Goal: Check status: Check status

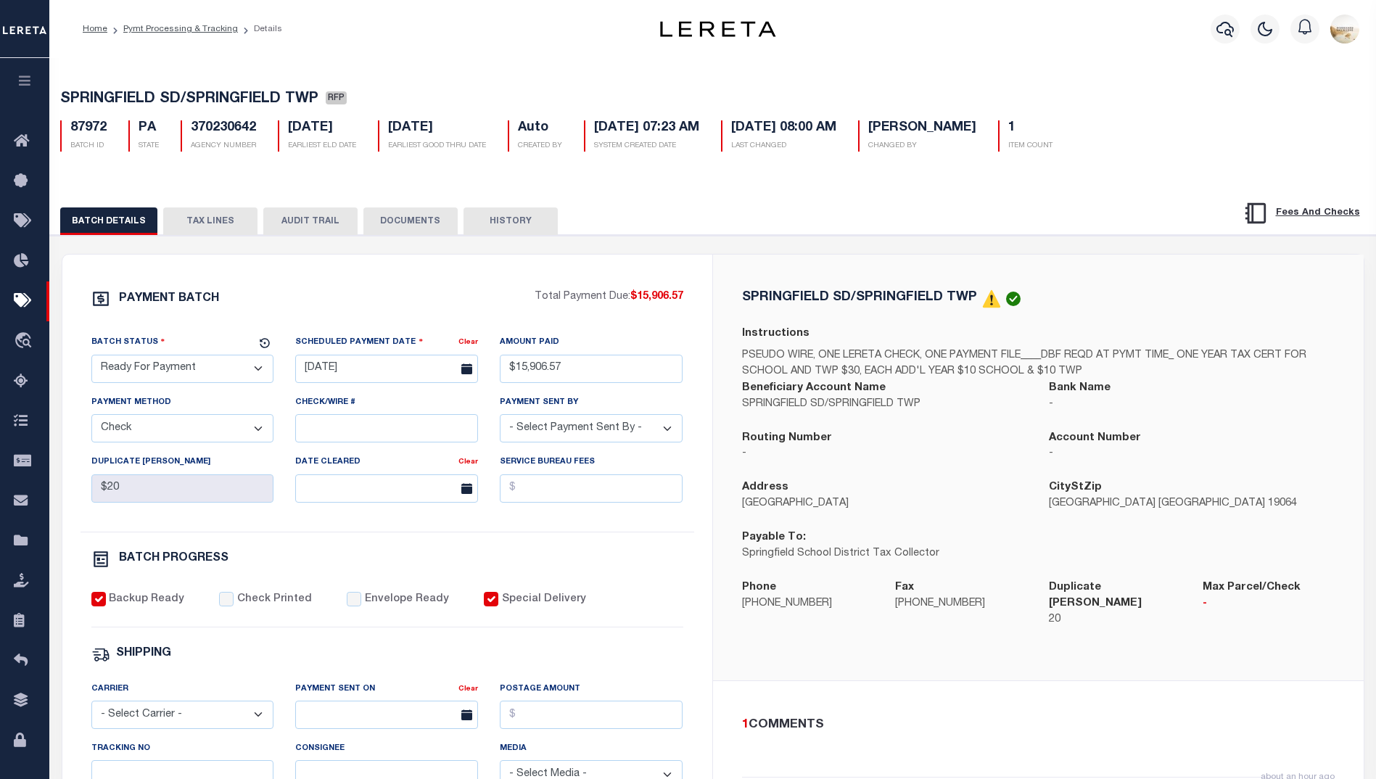
select select "RFP"
select select "CHK"
select select "[PERSON_NAME]"
click at [1226, 23] on icon "button" at bounding box center [1224, 29] width 17 height 15
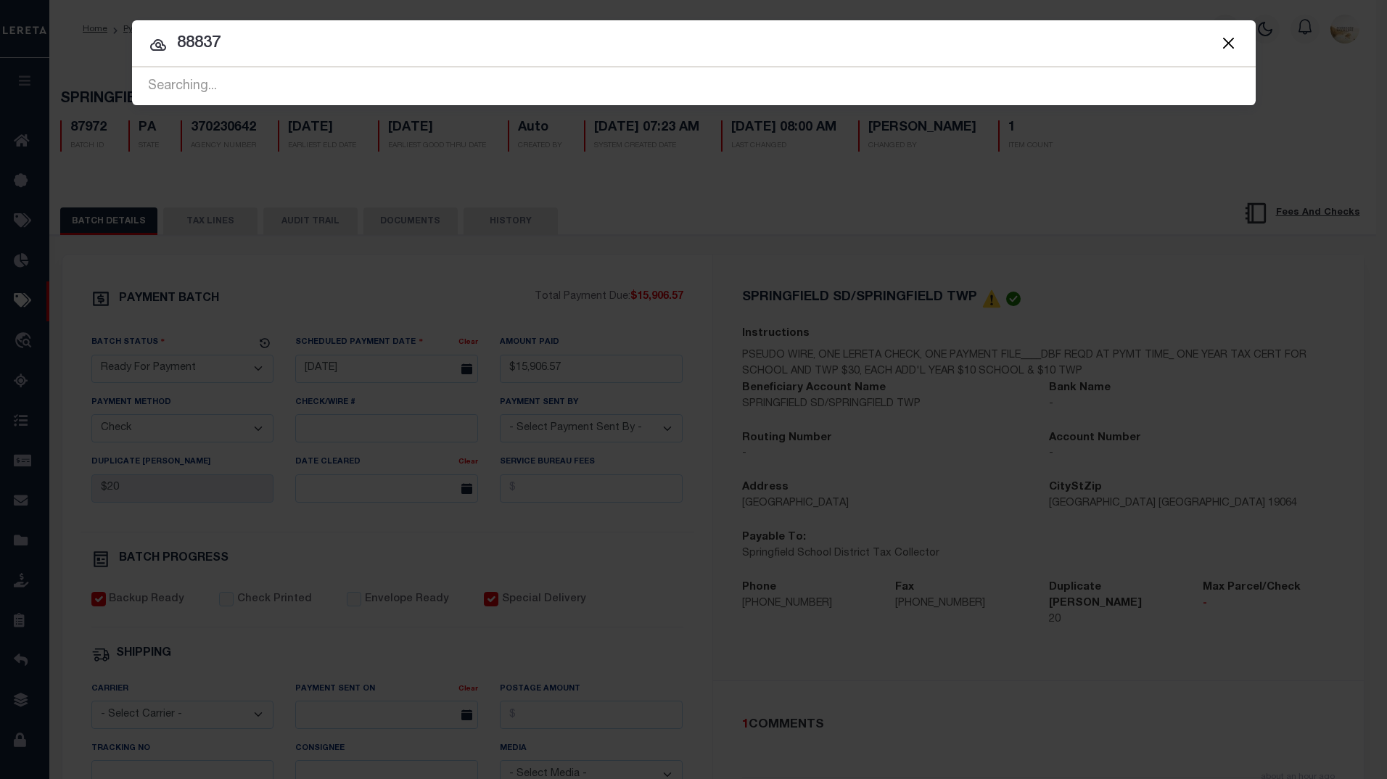
type input "88837"
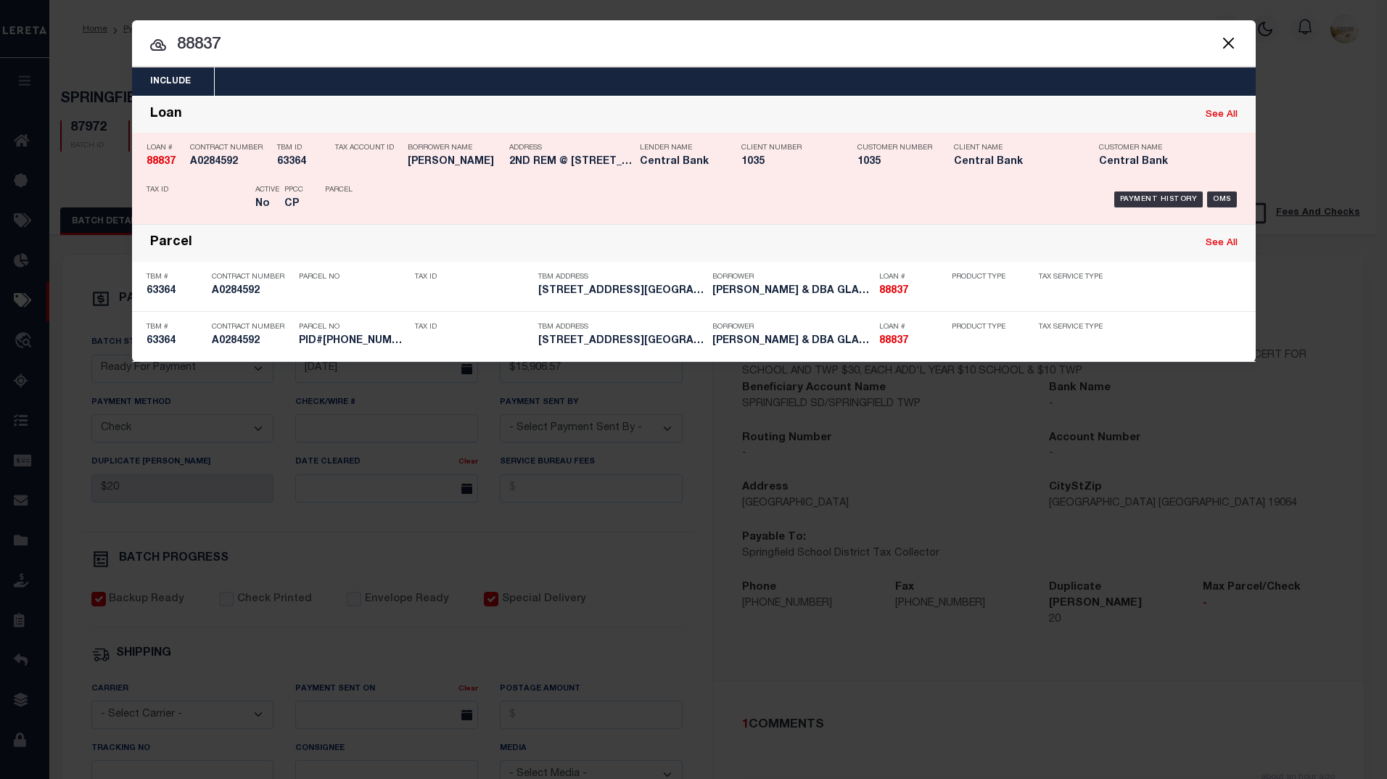
click at [147, 157] on strong "88837" at bounding box center [160, 162] width 29 height 10
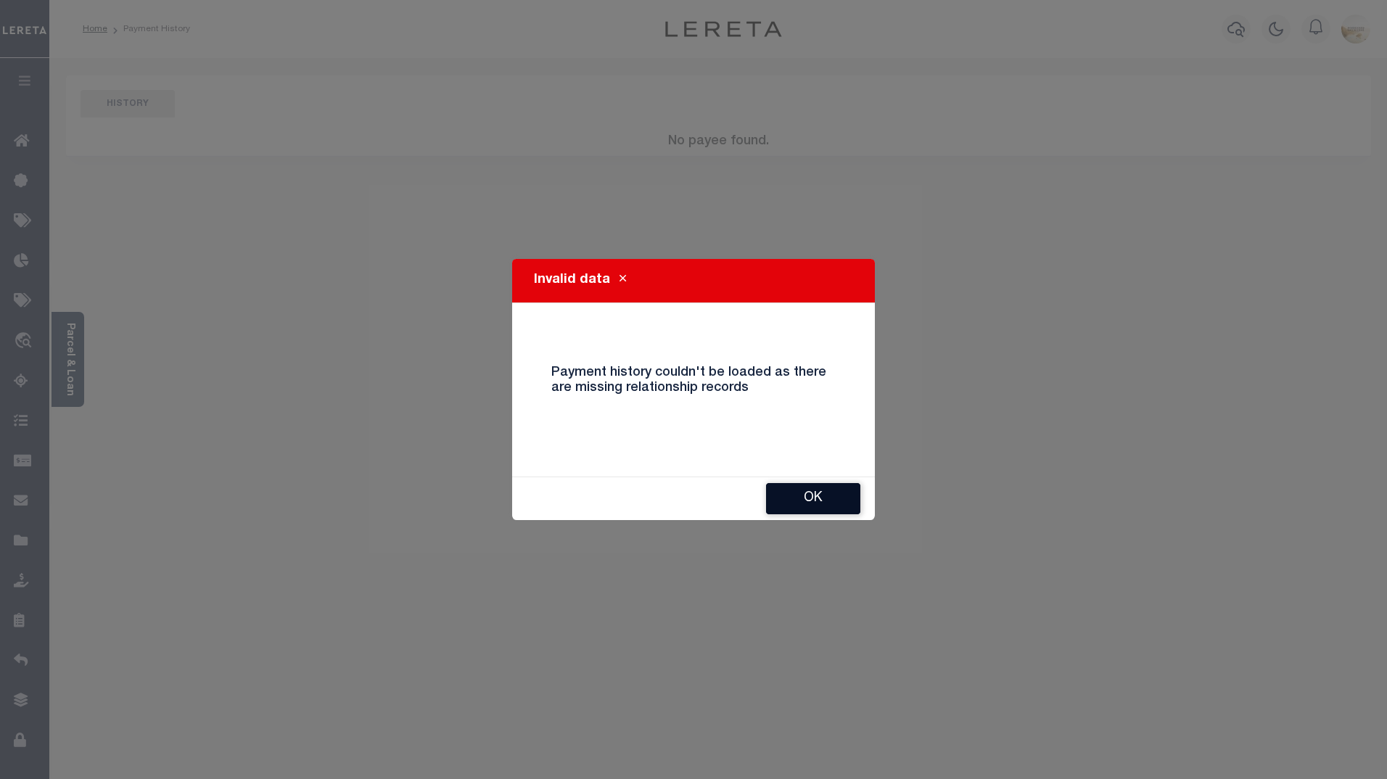
click at [798, 495] on button "Ok" at bounding box center [813, 498] width 94 height 31
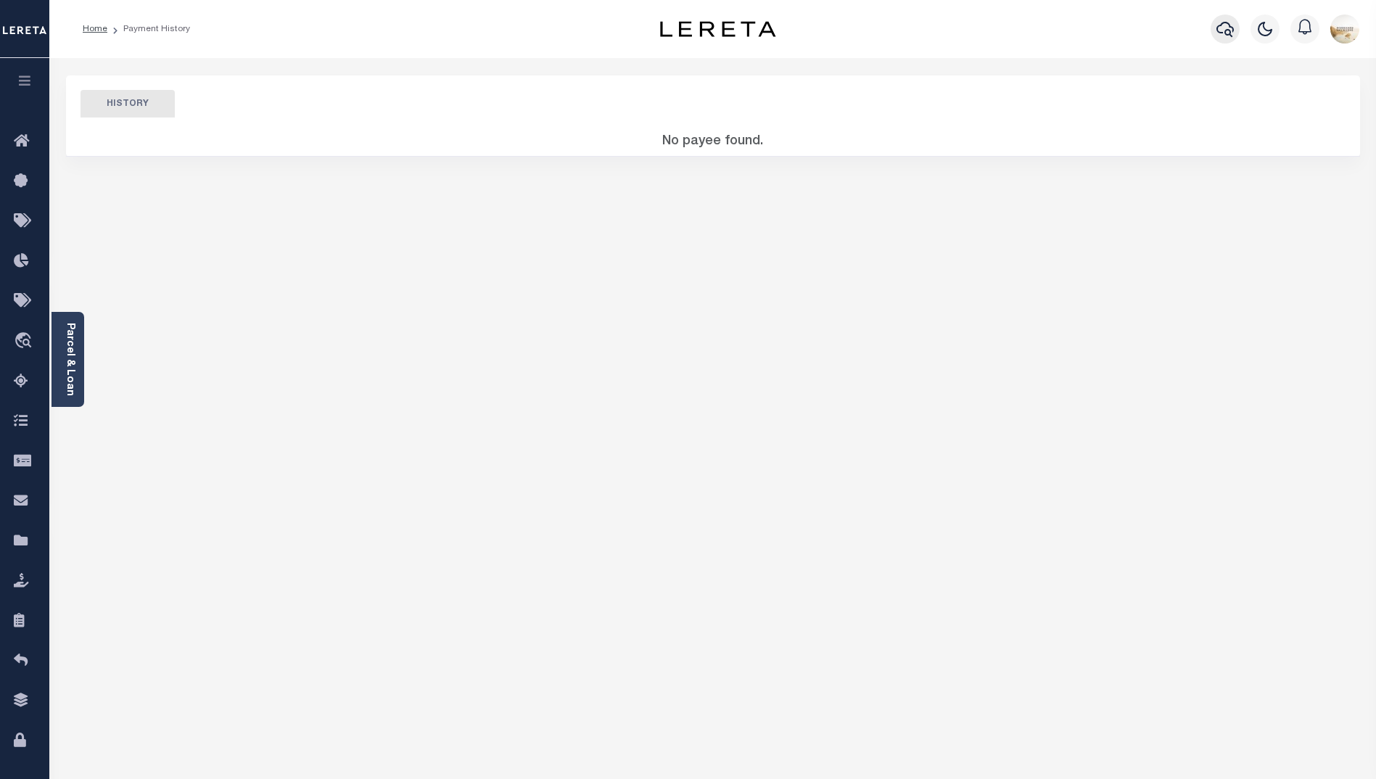
click at [1223, 35] on icon "button" at bounding box center [1224, 28] width 17 height 17
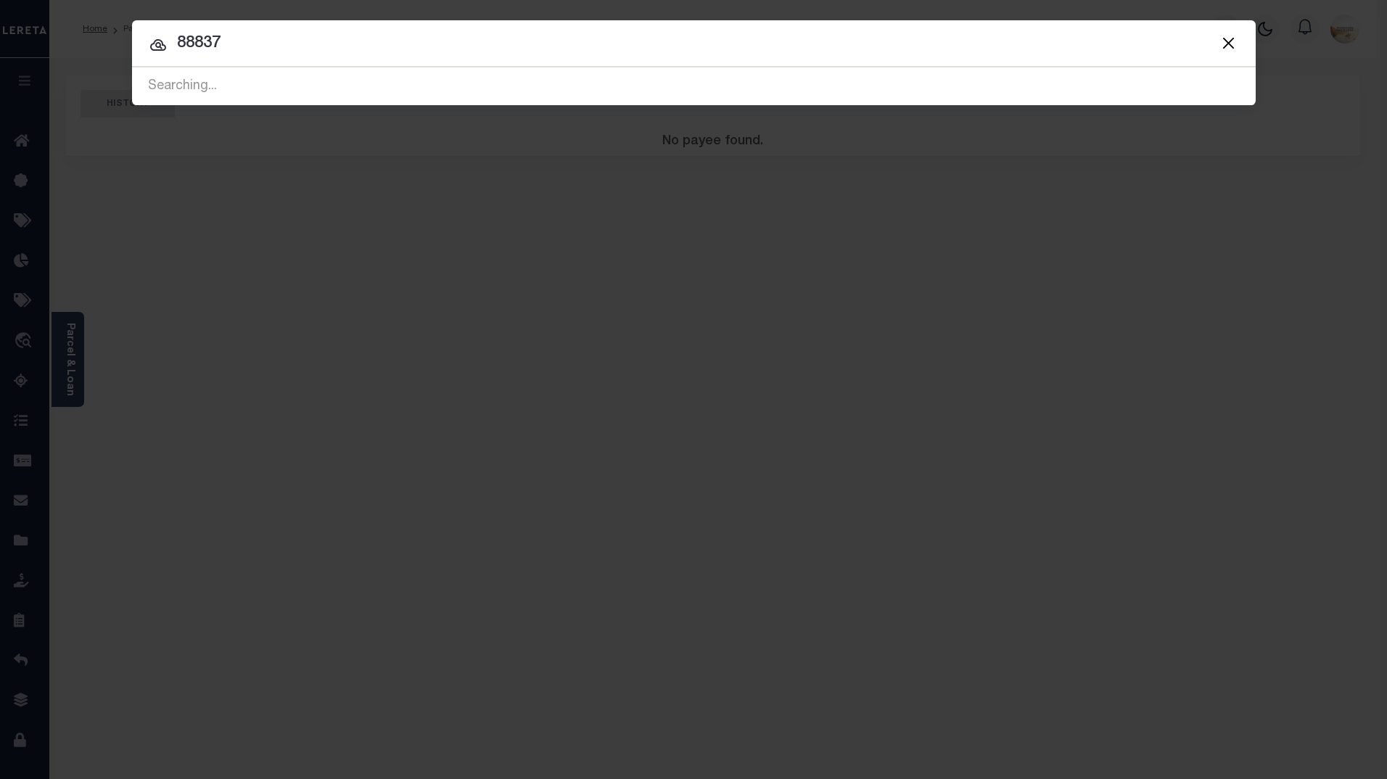
type input "88837"
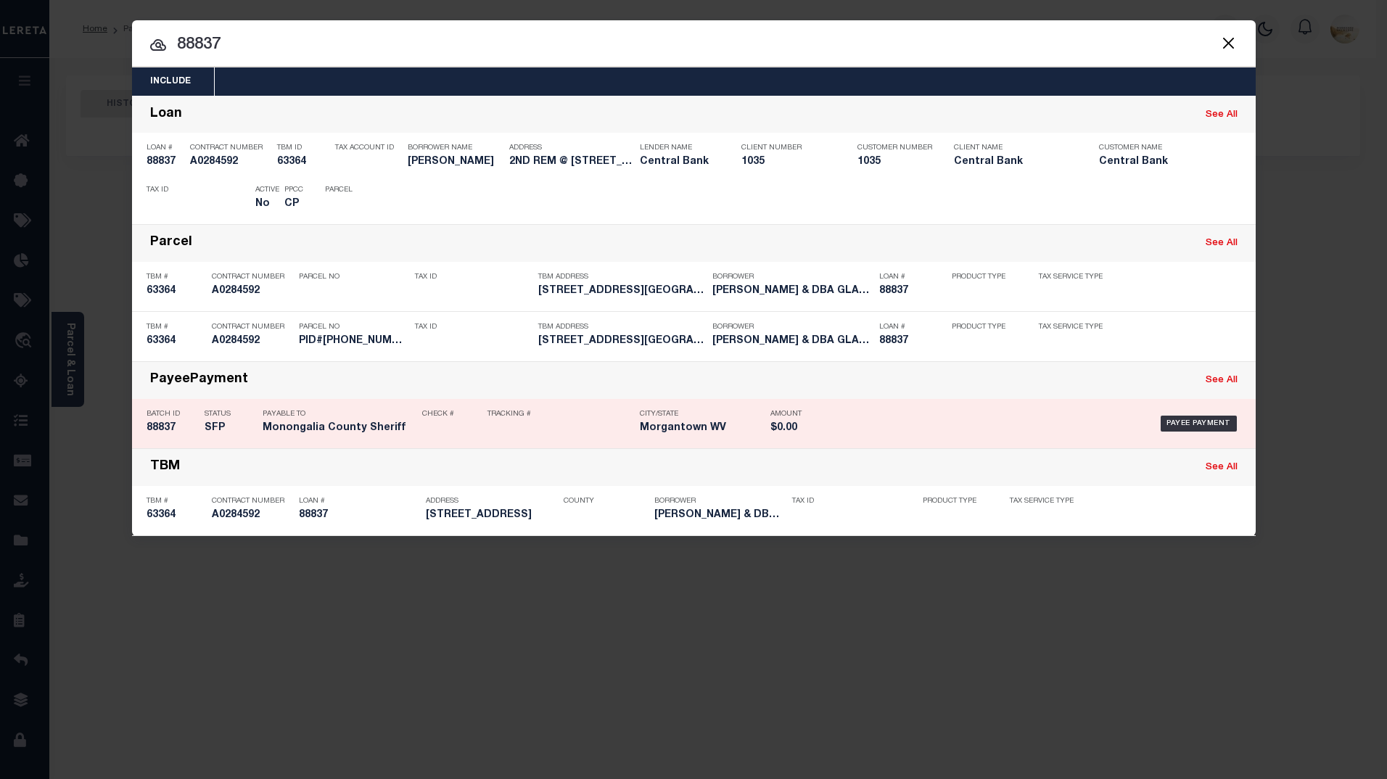
click at [149, 429] on h5 "88837" at bounding box center [171, 428] width 51 height 12
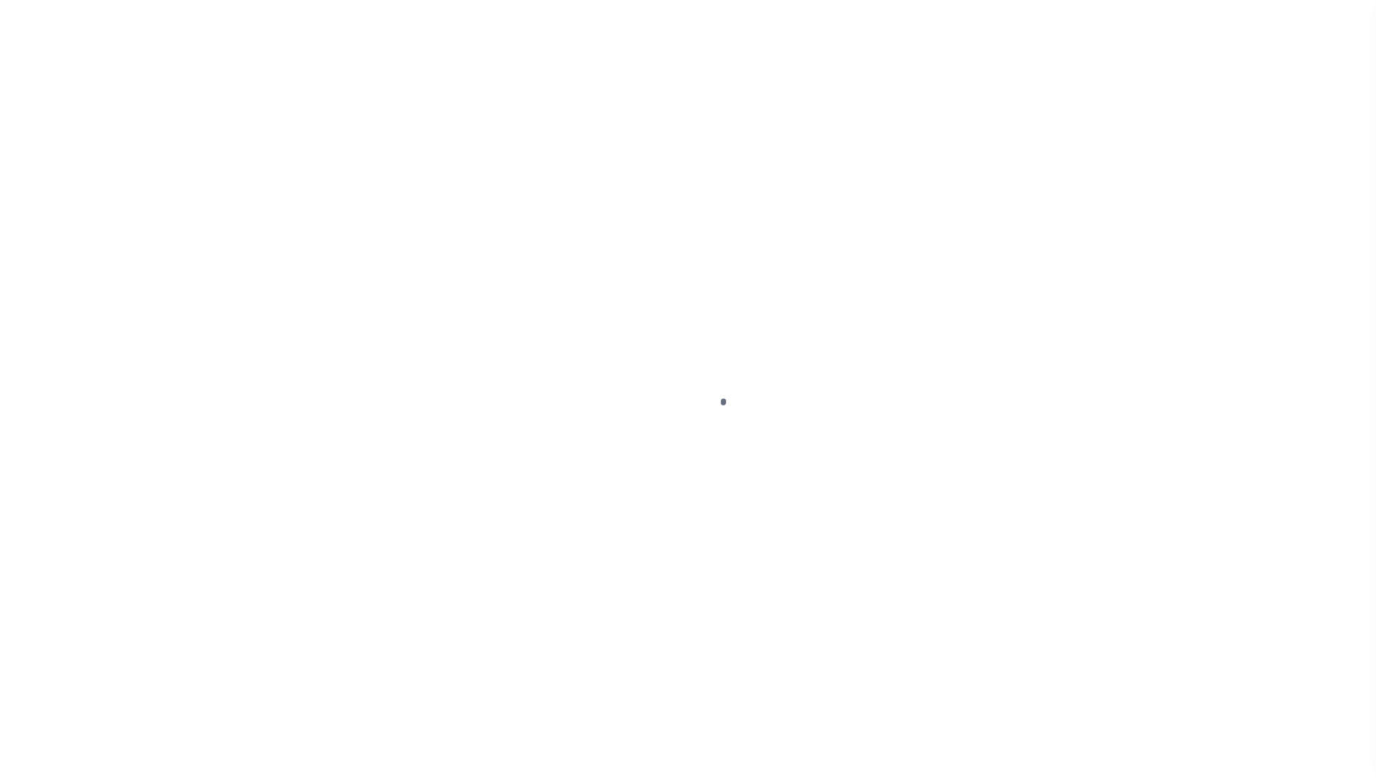
select select "RFP"
select select "CHK"
select select "[PERSON_NAME]"
select select "FDX"
